Goal: Information Seeking & Learning: Learn about a topic

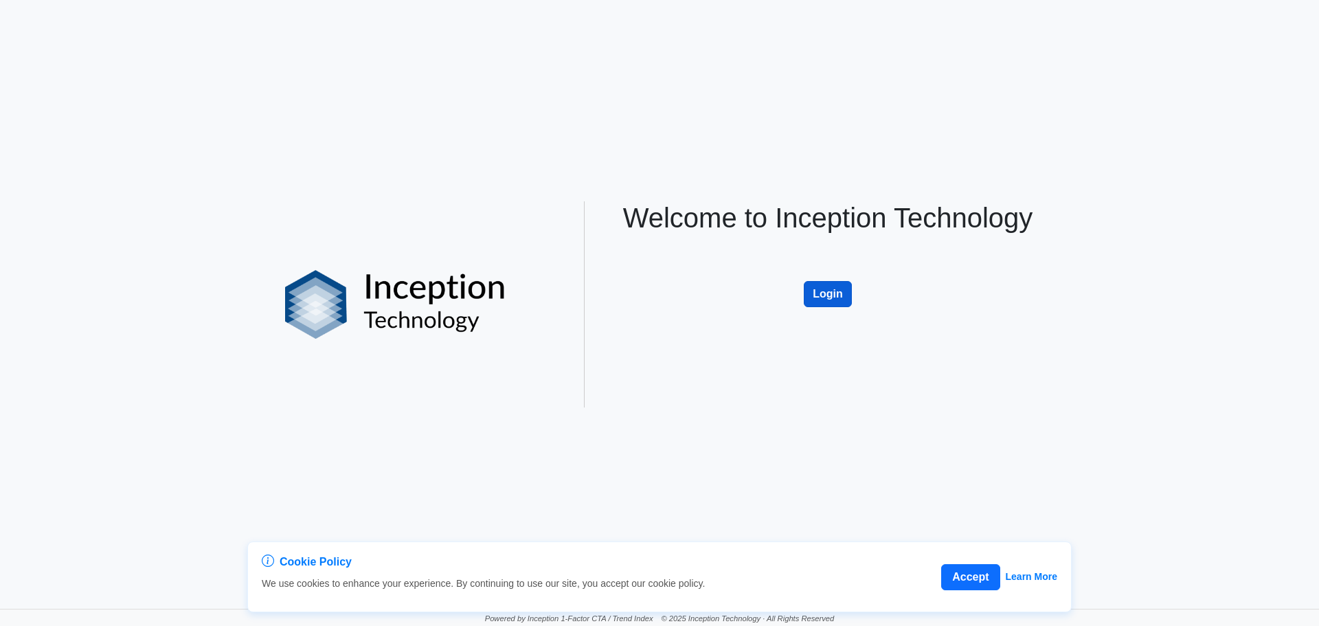
click at [826, 291] on button "Login" at bounding box center [828, 294] width 48 height 26
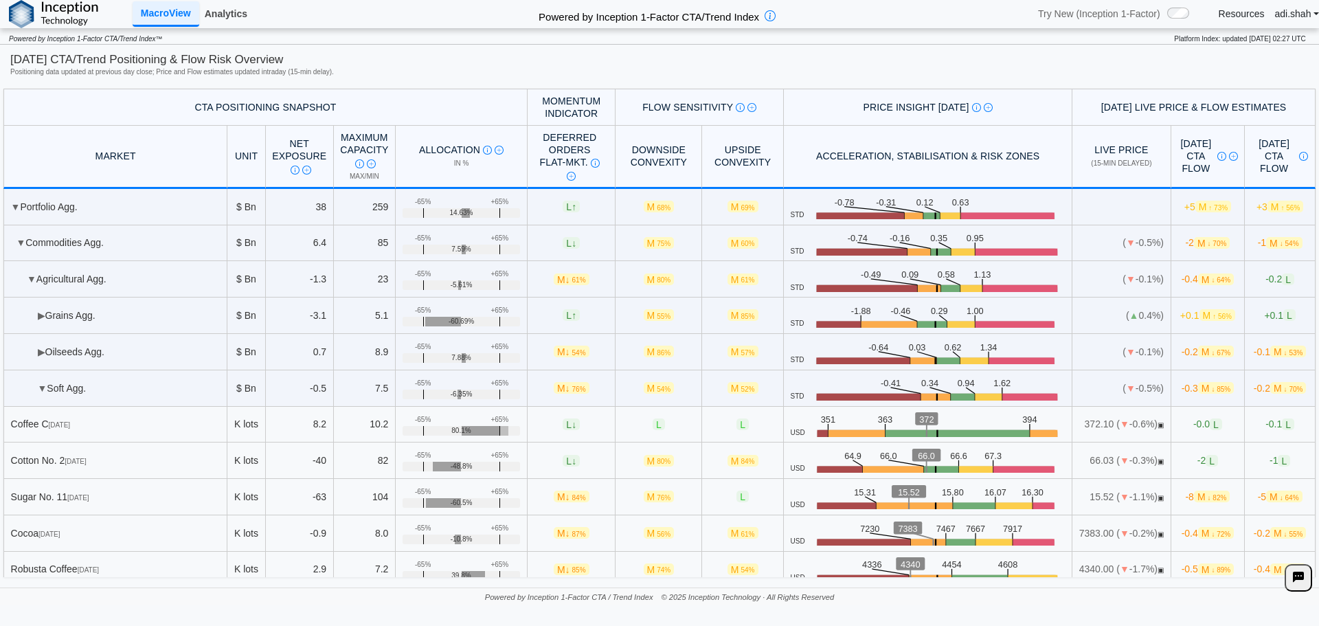
click at [234, 16] on link "Analytics" at bounding box center [226, 13] width 54 height 23
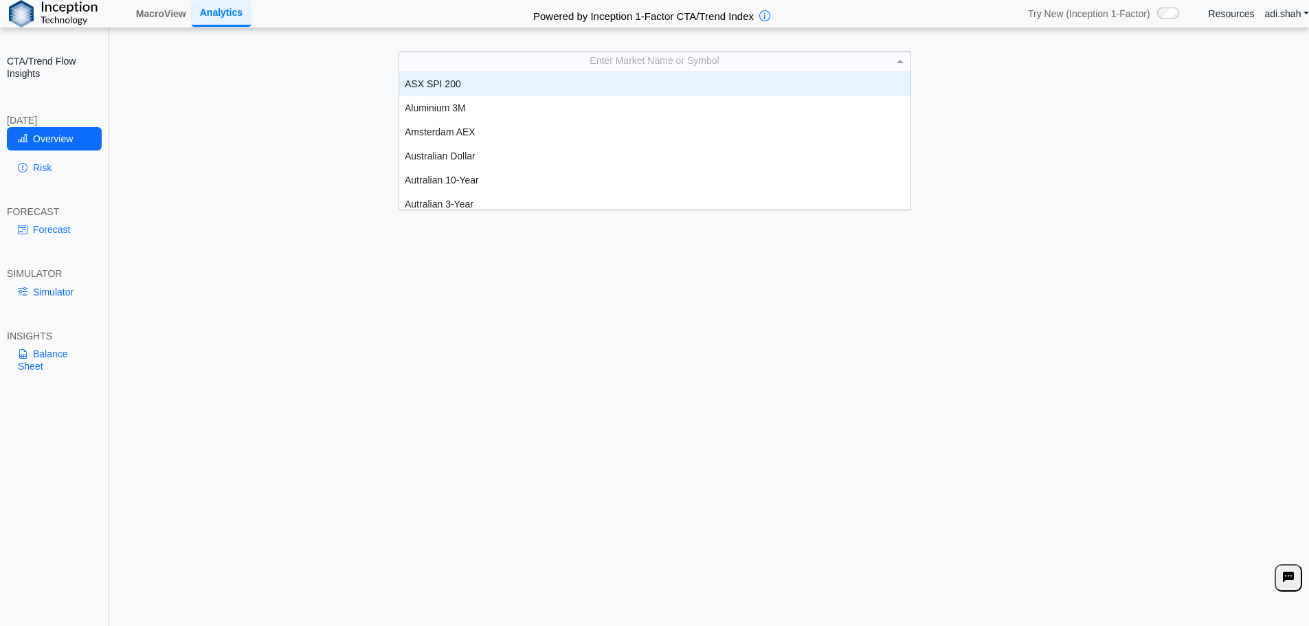
click at [596, 58] on div "Enter Market Name or Symbol" at bounding box center [654, 61] width 511 height 19
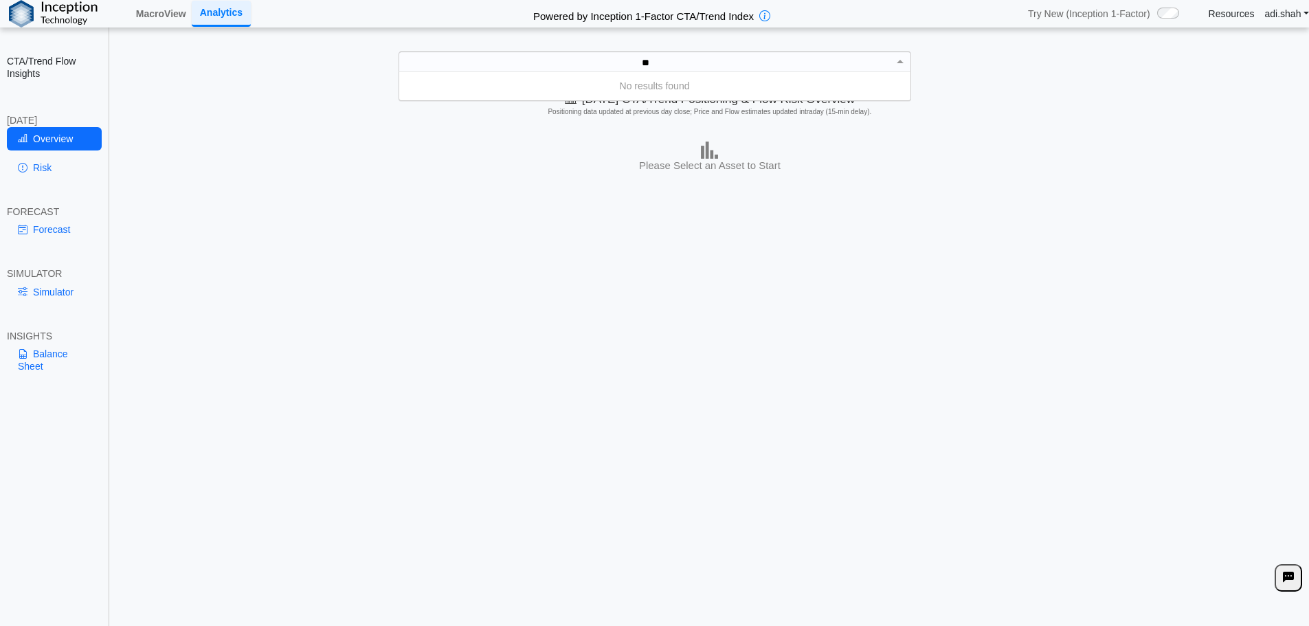
type input "*"
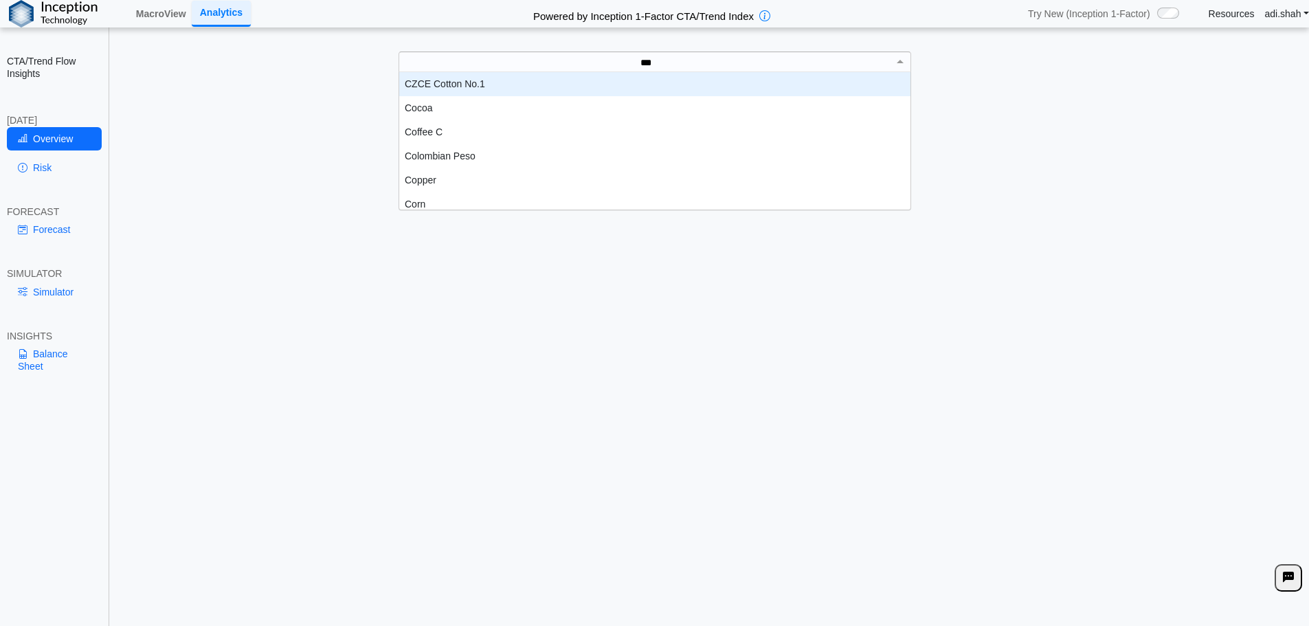
scroll to position [38, 501]
type input "****"
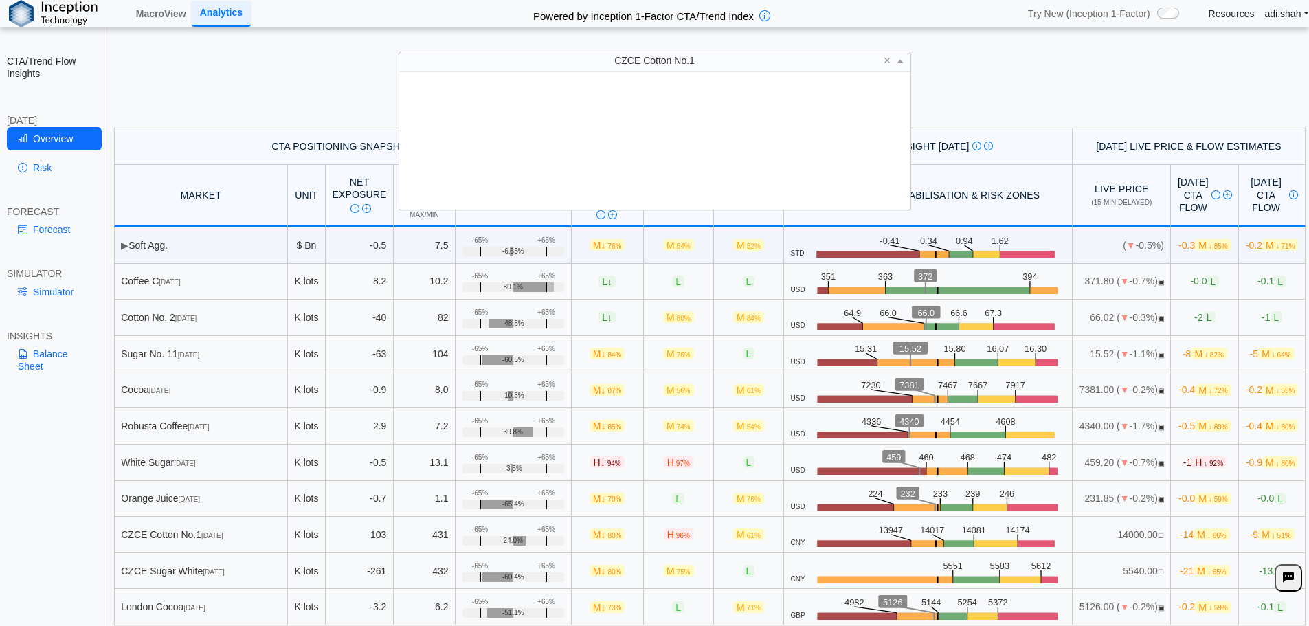
click at [598, 67] on div "CZCE Cotton No.1" at bounding box center [654, 61] width 511 height 19
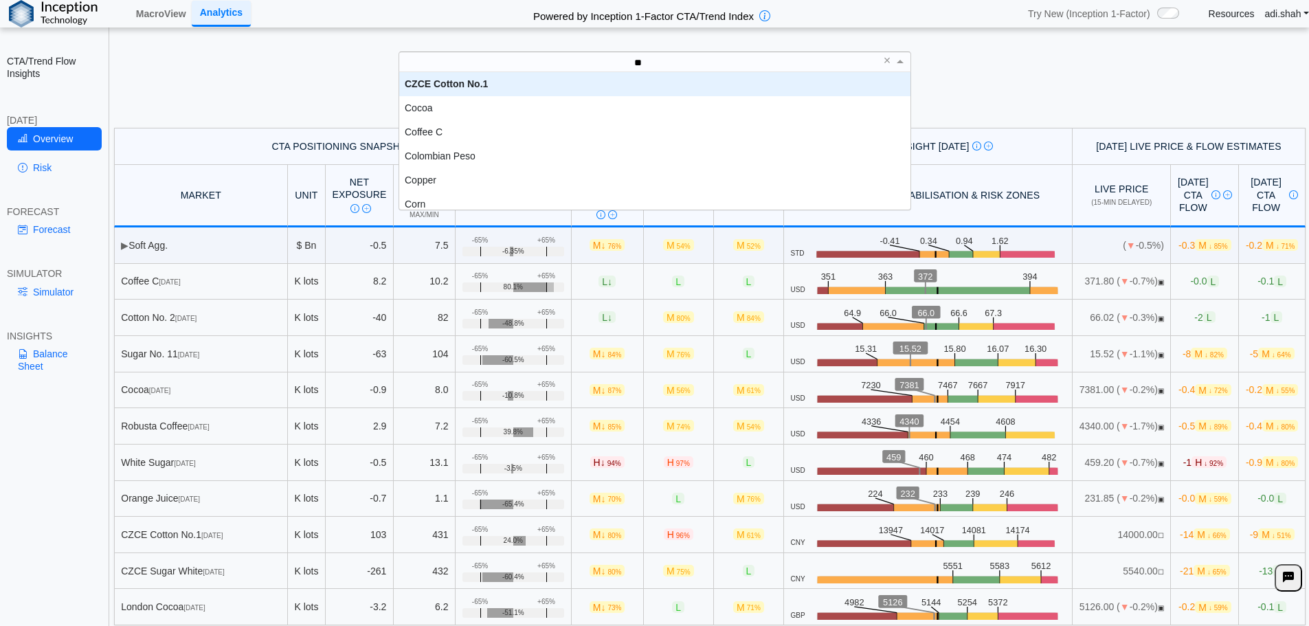
type input "***"
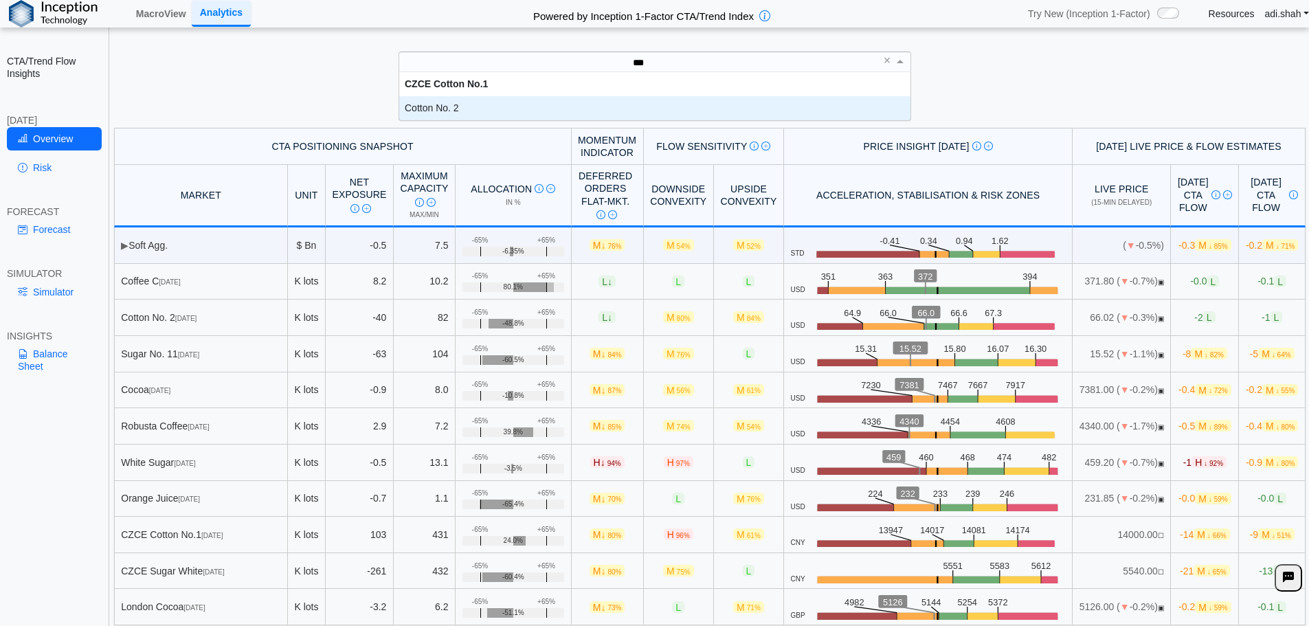
click at [425, 113] on div "Cotton No. 2" at bounding box center [654, 108] width 511 height 24
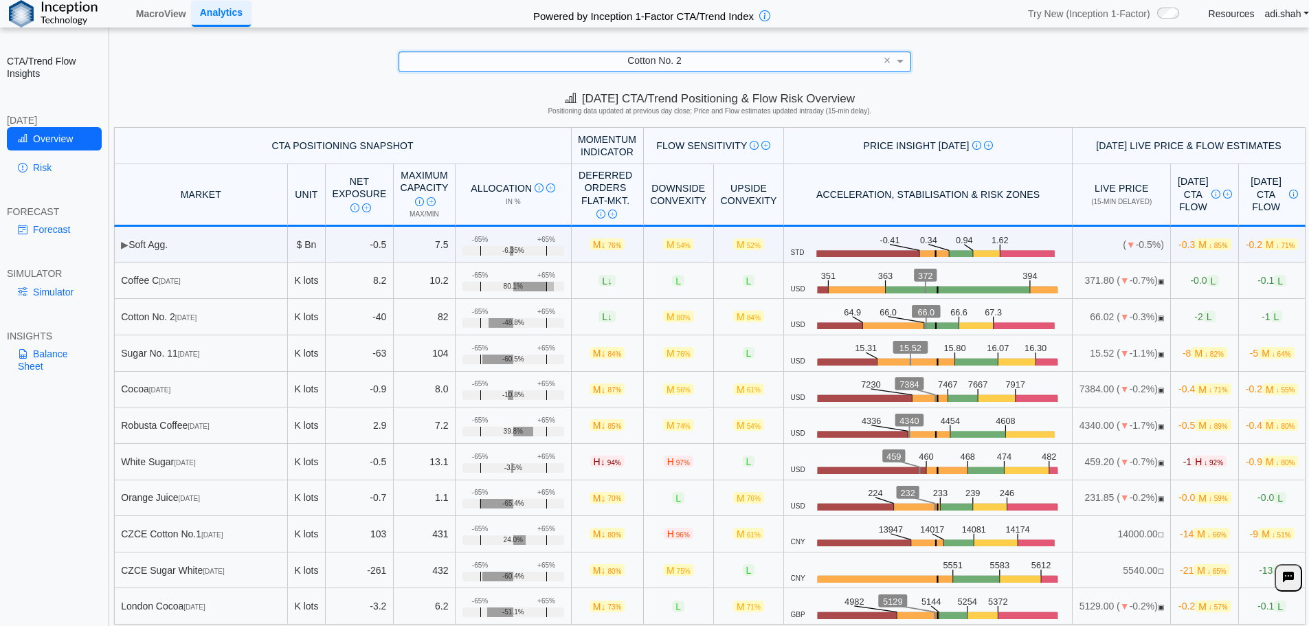
scroll to position [0, 0]
click at [536, 49] on div "**********" at bounding box center [654, 323] width 1309 height 647
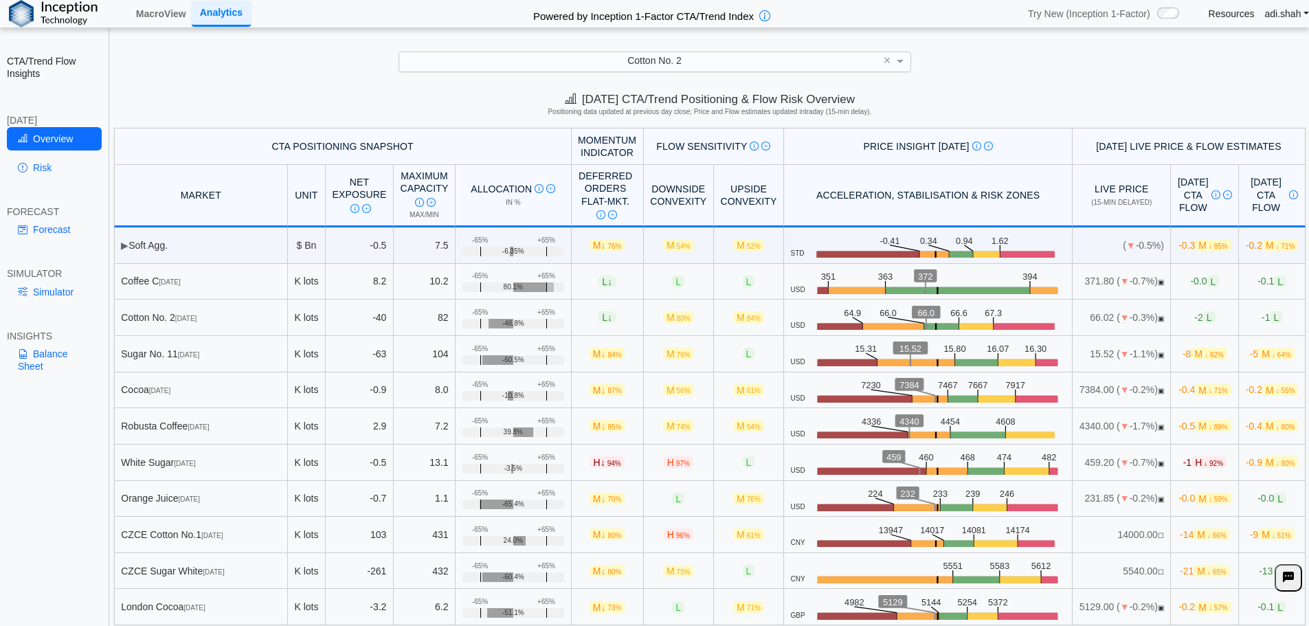
click at [551, 59] on div "Cotton No. 2" at bounding box center [654, 61] width 511 height 19
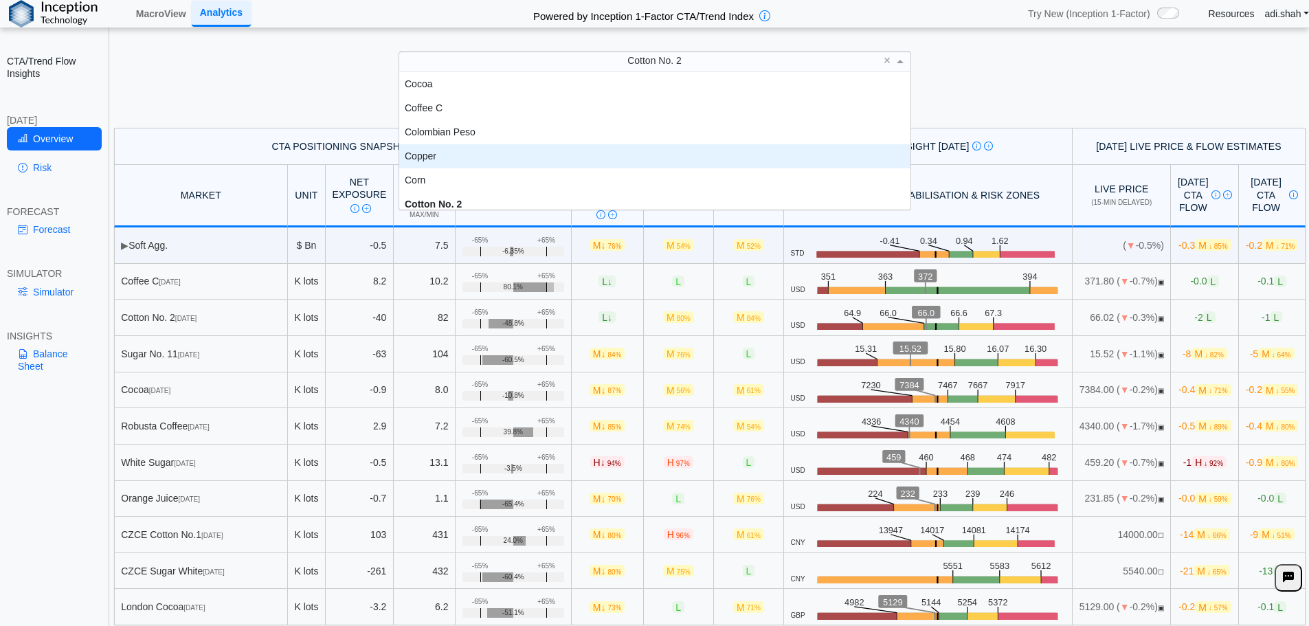
scroll to position [512, 0]
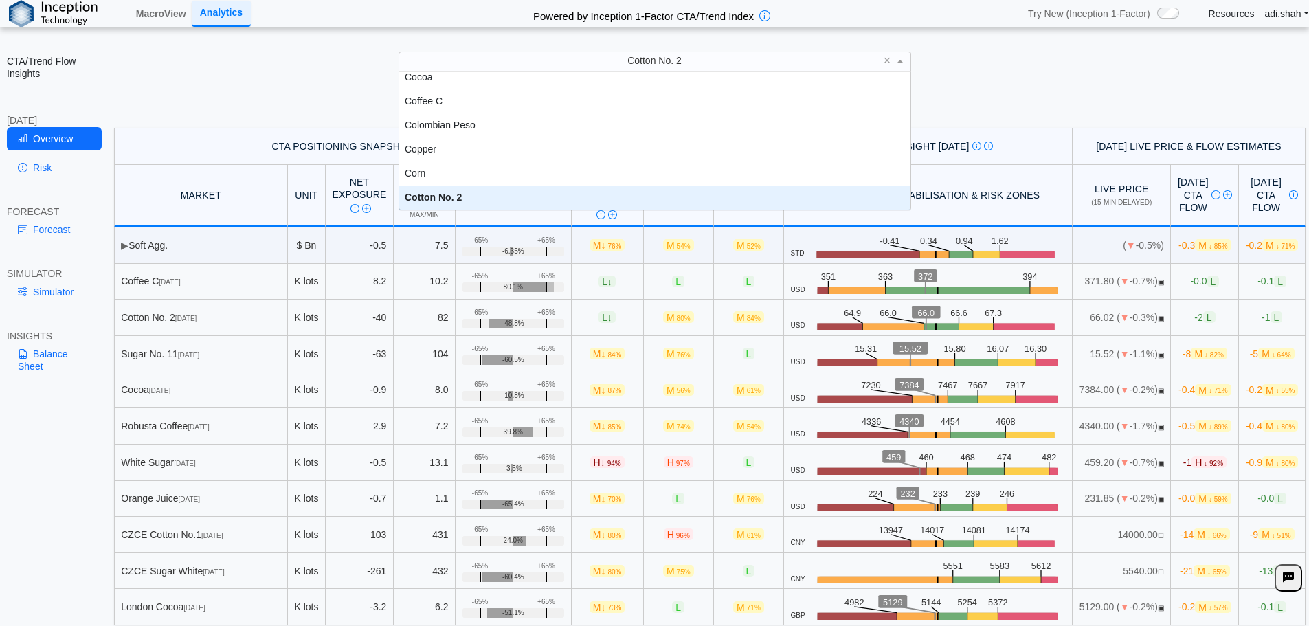
click at [437, 195] on div "Cotton No. 2" at bounding box center [654, 197] width 511 height 24
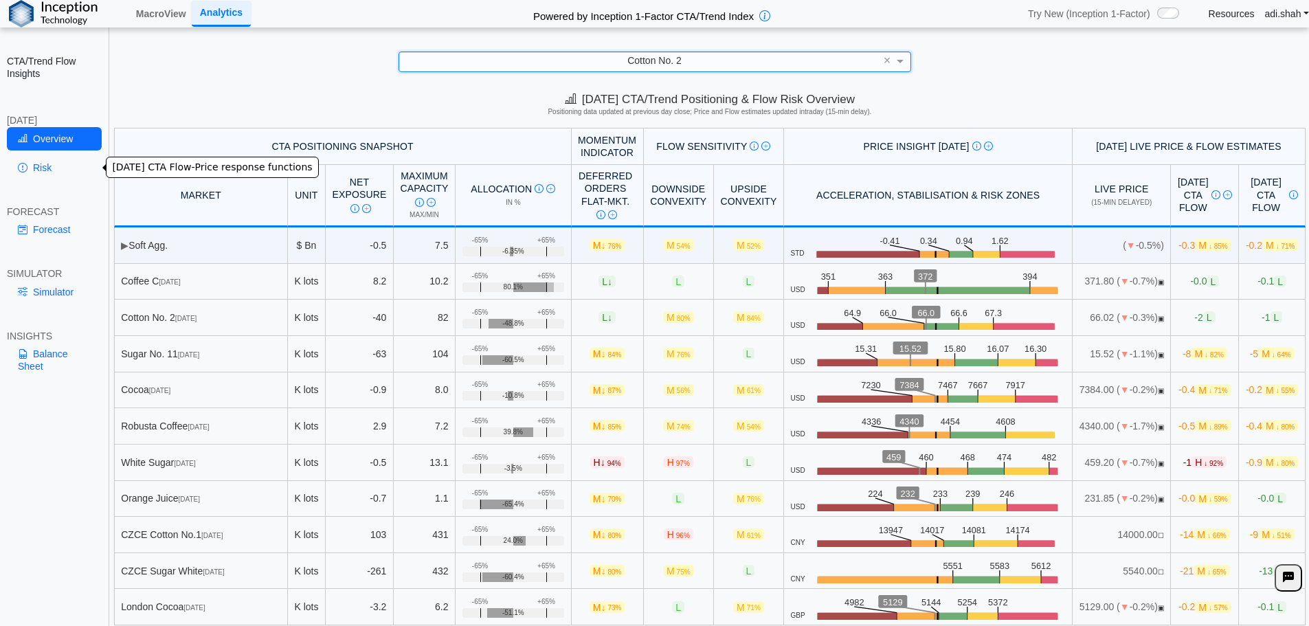
click at [65, 163] on link "Risk" at bounding box center [54, 167] width 95 height 23
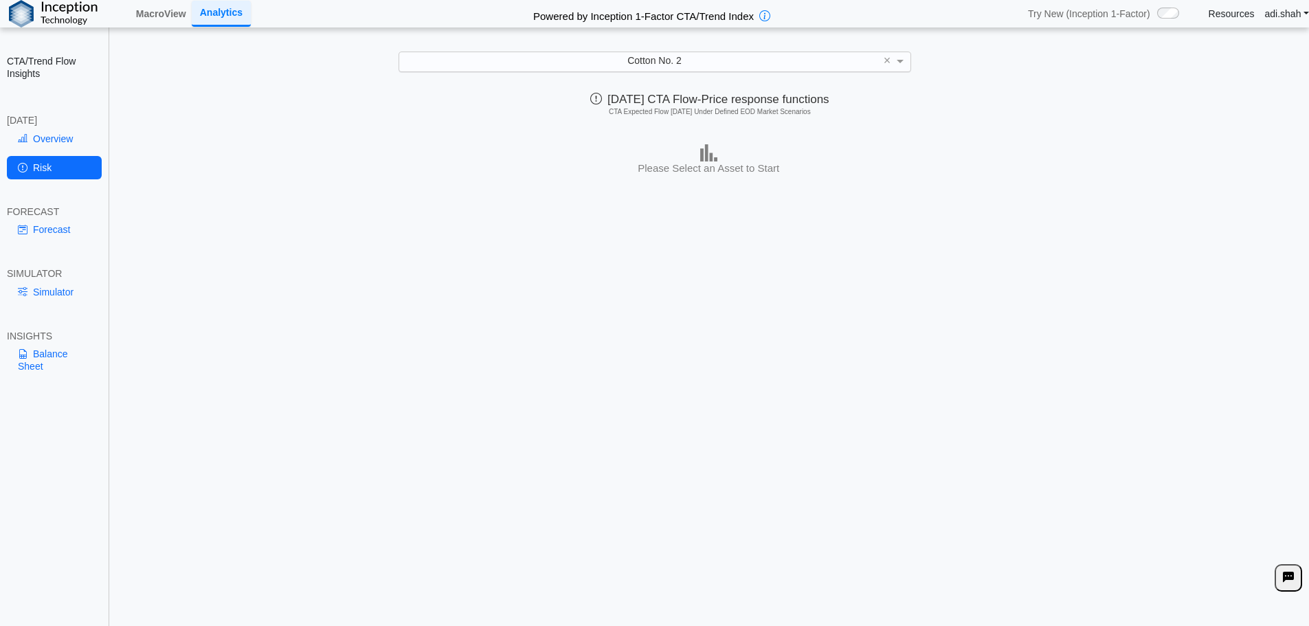
click at [737, 63] on div "Cotton No. 2" at bounding box center [654, 61] width 511 height 19
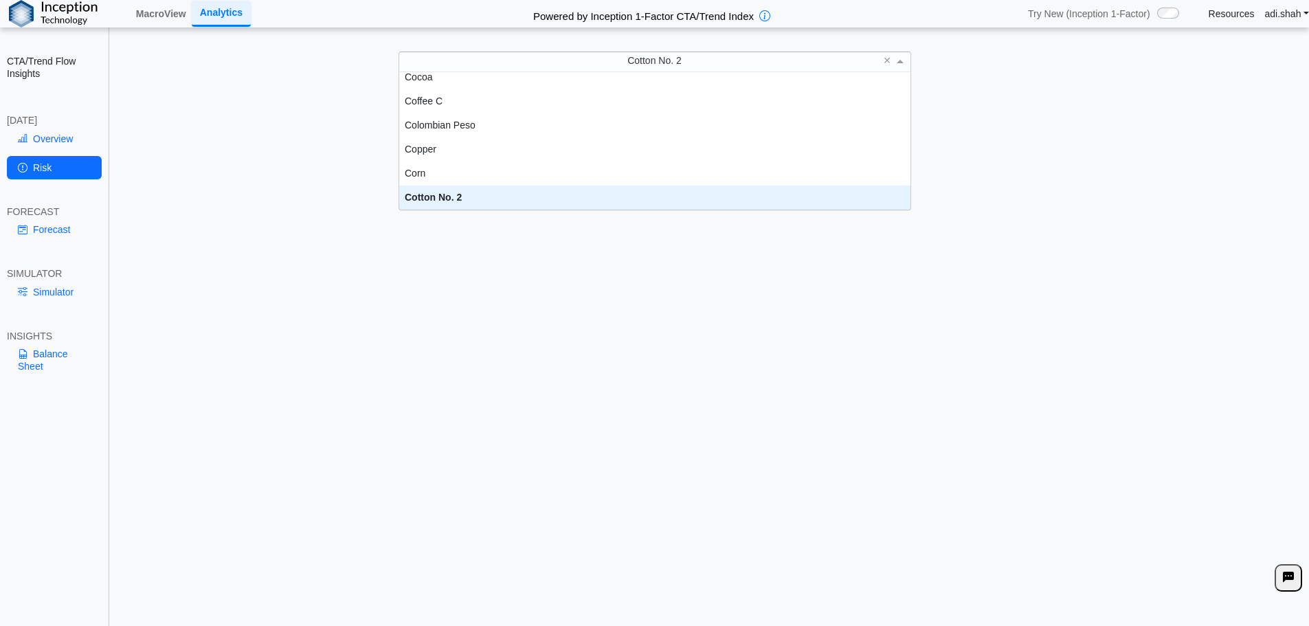
click at [423, 196] on div "Cotton No. 2" at bounding box center [654, 197] width 511 height 24
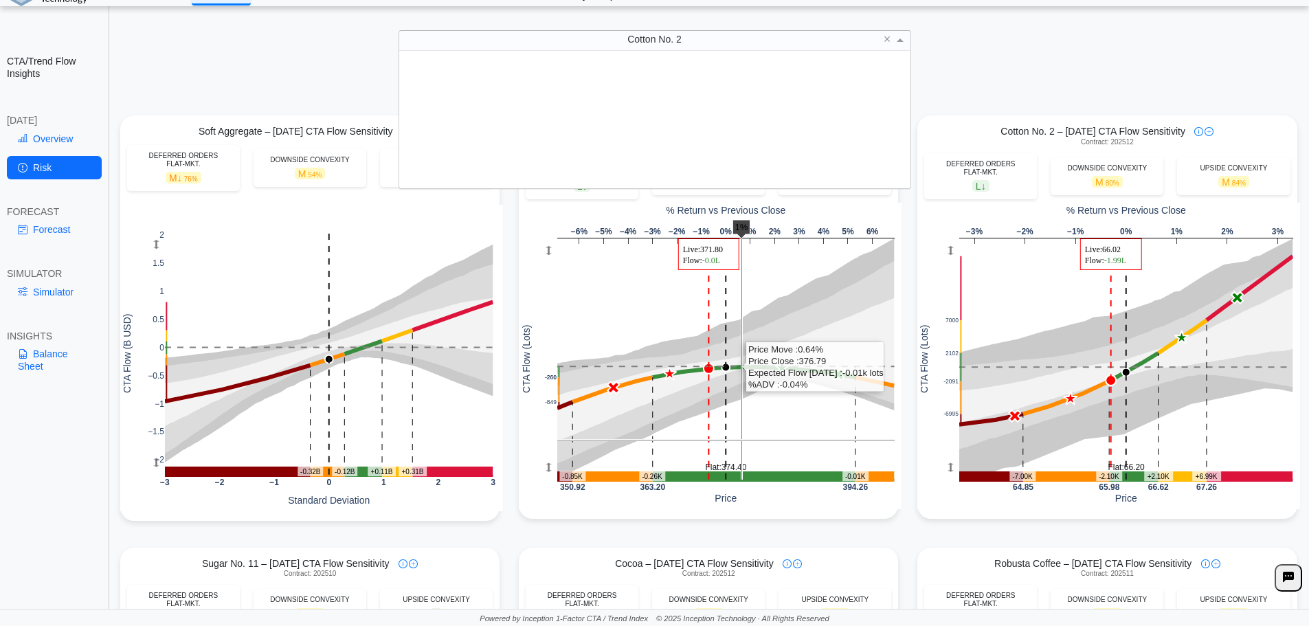
scroll to position [127, 501]
